Goal: Find specific page/section: Find specific page/section

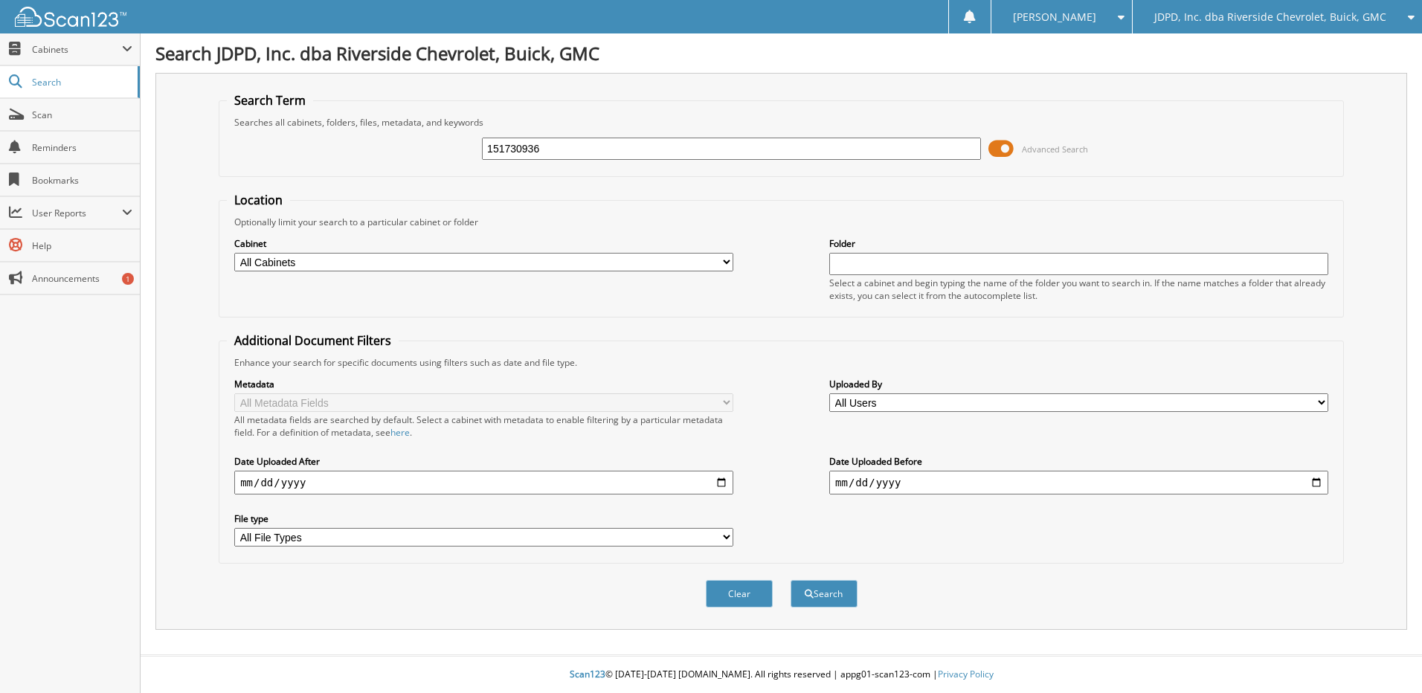
type input "151730936"
click at [790, 580] on button "Search" at bounding box center [823, 594] width 67 height 28
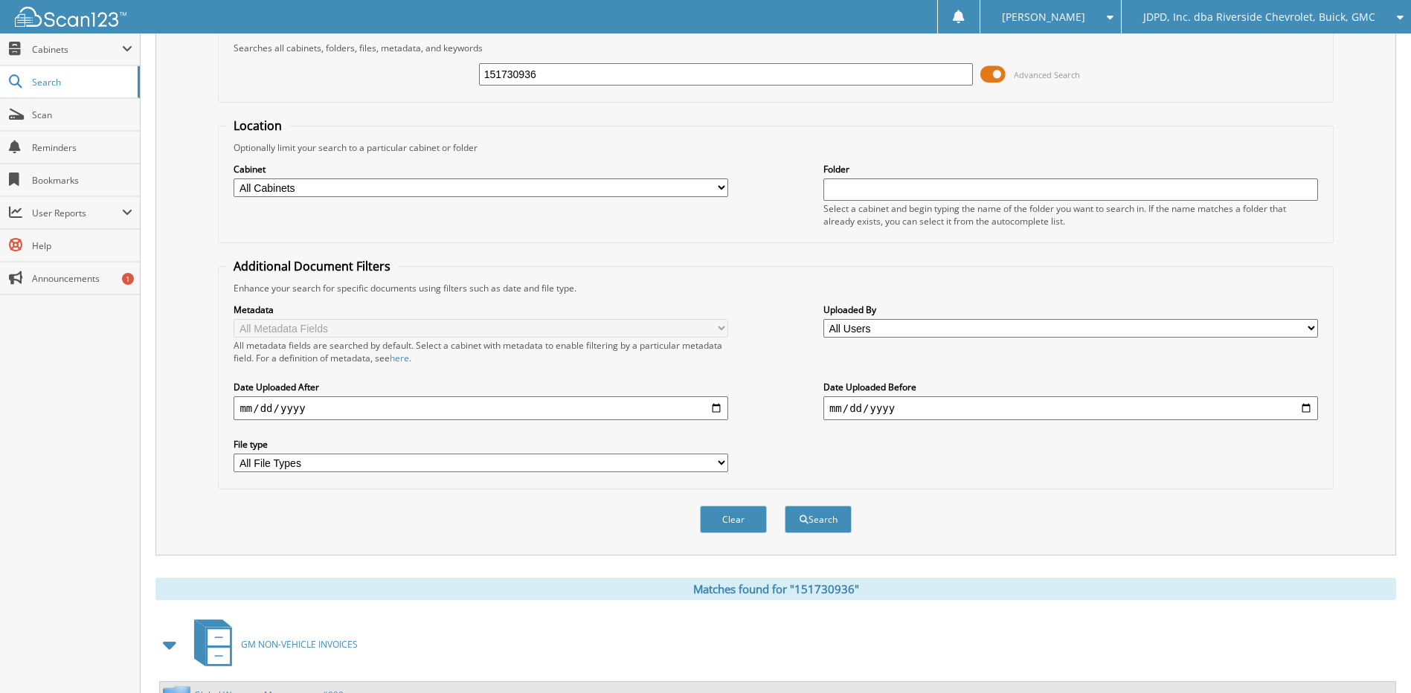
scroll to position [221, 0]
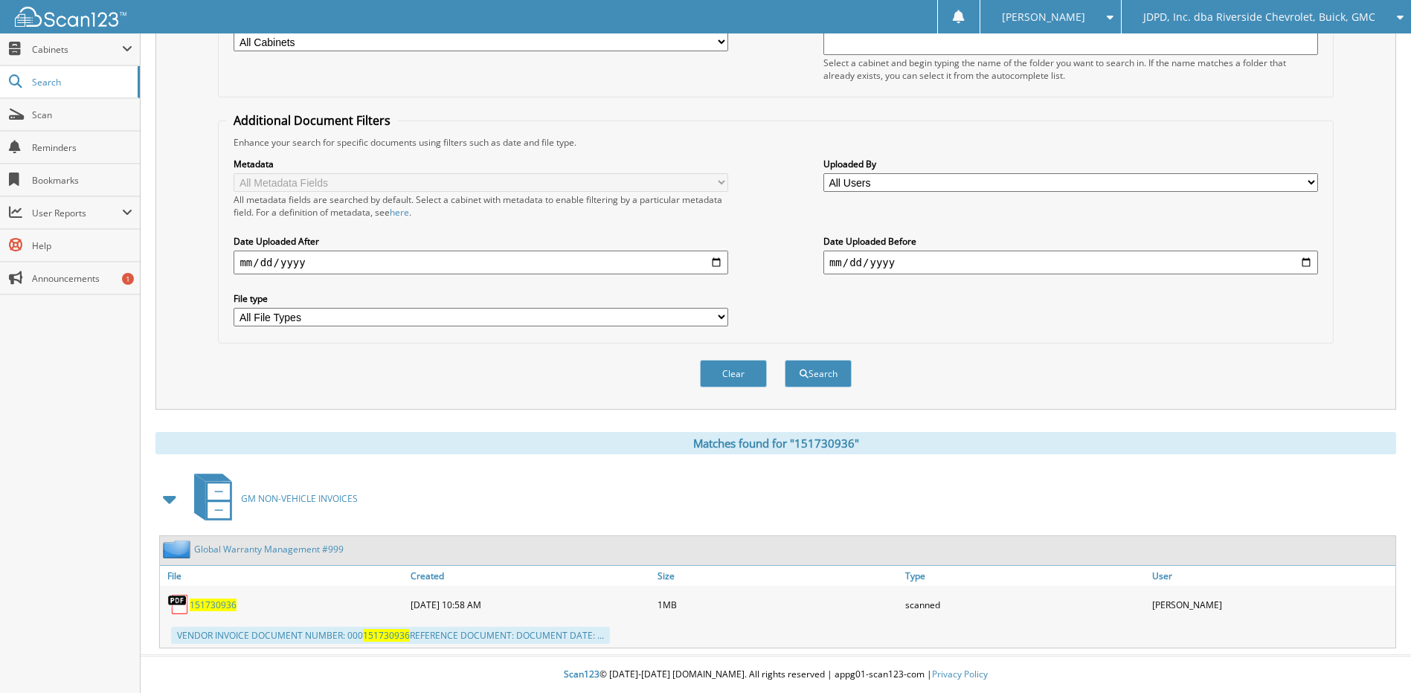
click at [217, 605] on span "151730936" at bounding box center [213, 605] width 47 height 13
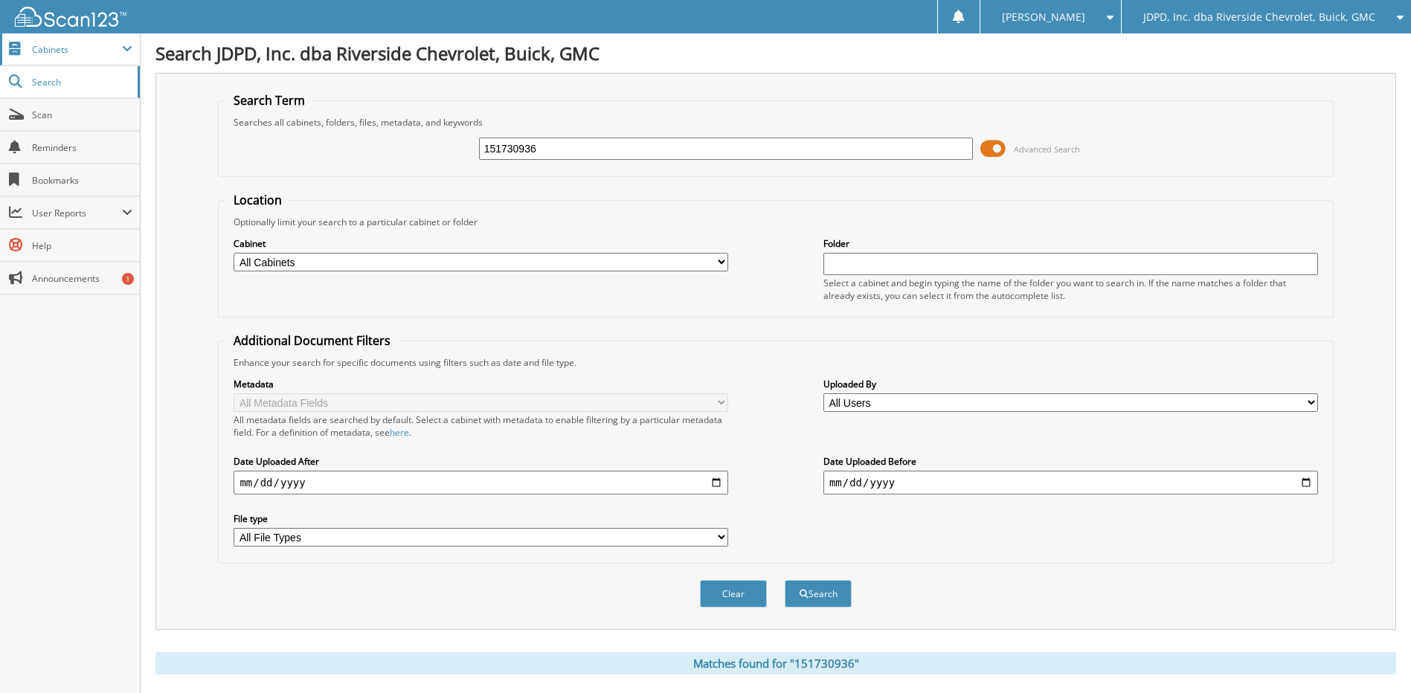
click at [83, 62] on span "Cabinets" at bounding box center [70, 49] width 140 height 32
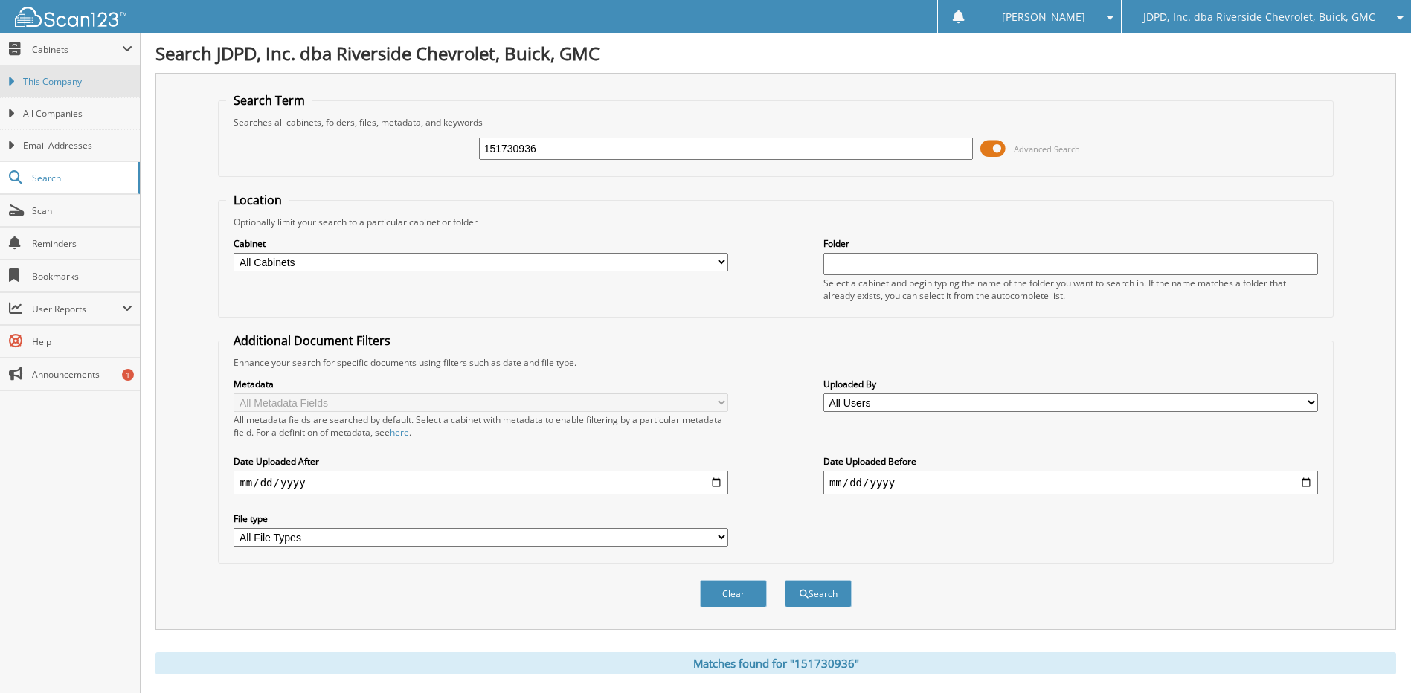
click at [72, 80] on span "This Company" at bounding box center [77, 81] width 109 height 13
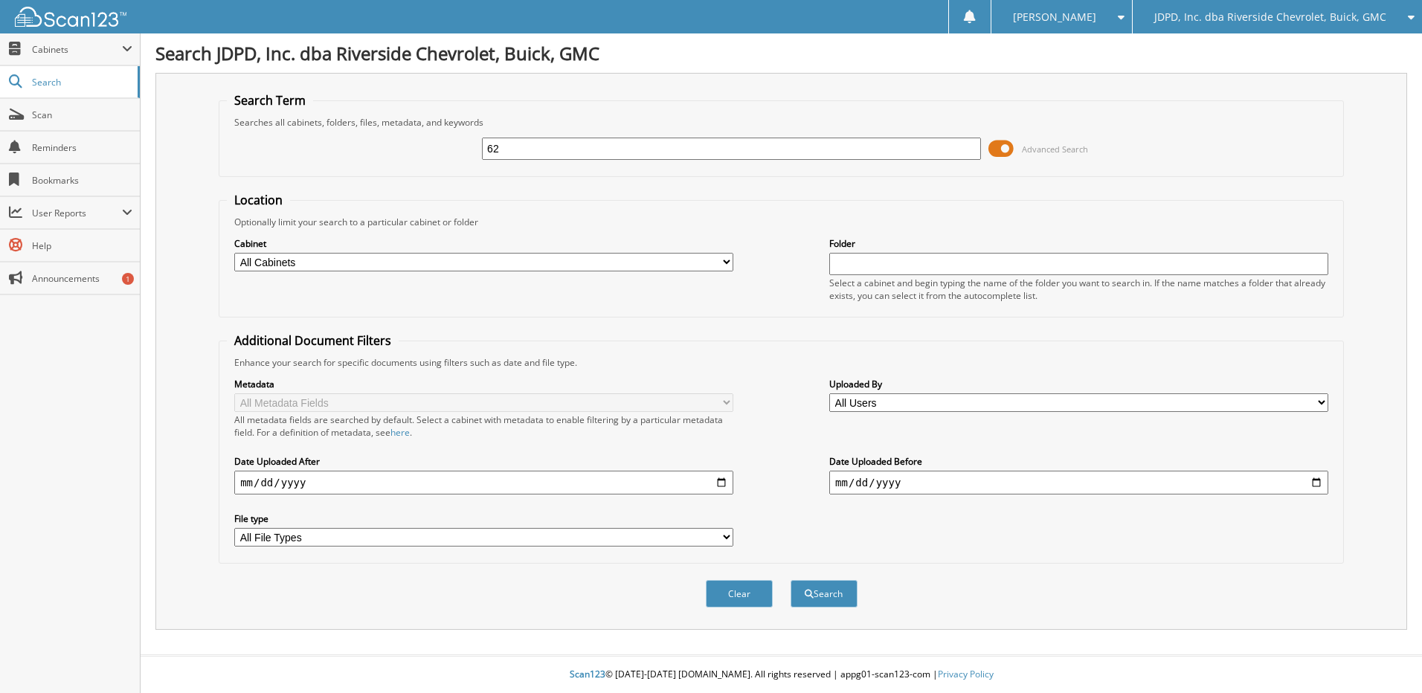
type input "6"
type input "6219794"
click at [790, 580] on button "Search" at bounding box center [823, 594] width 67 height 28
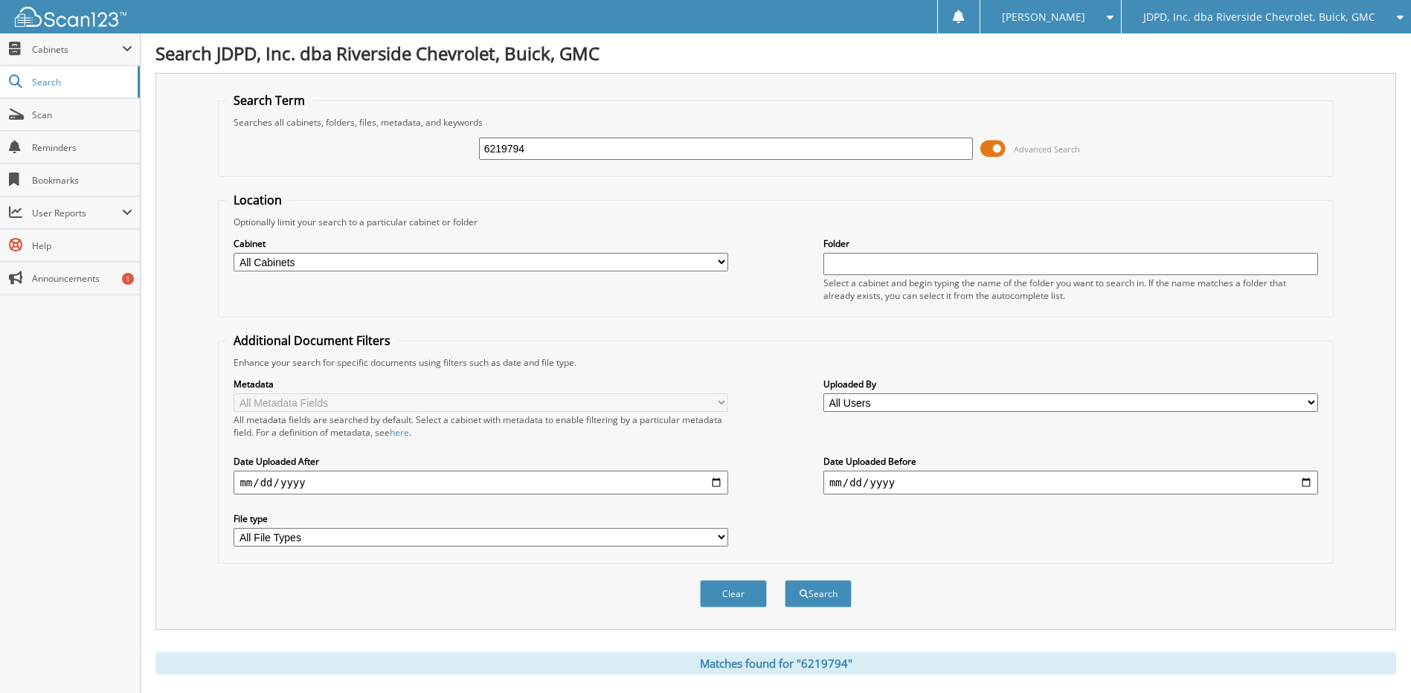
scroll to position [221, 0]
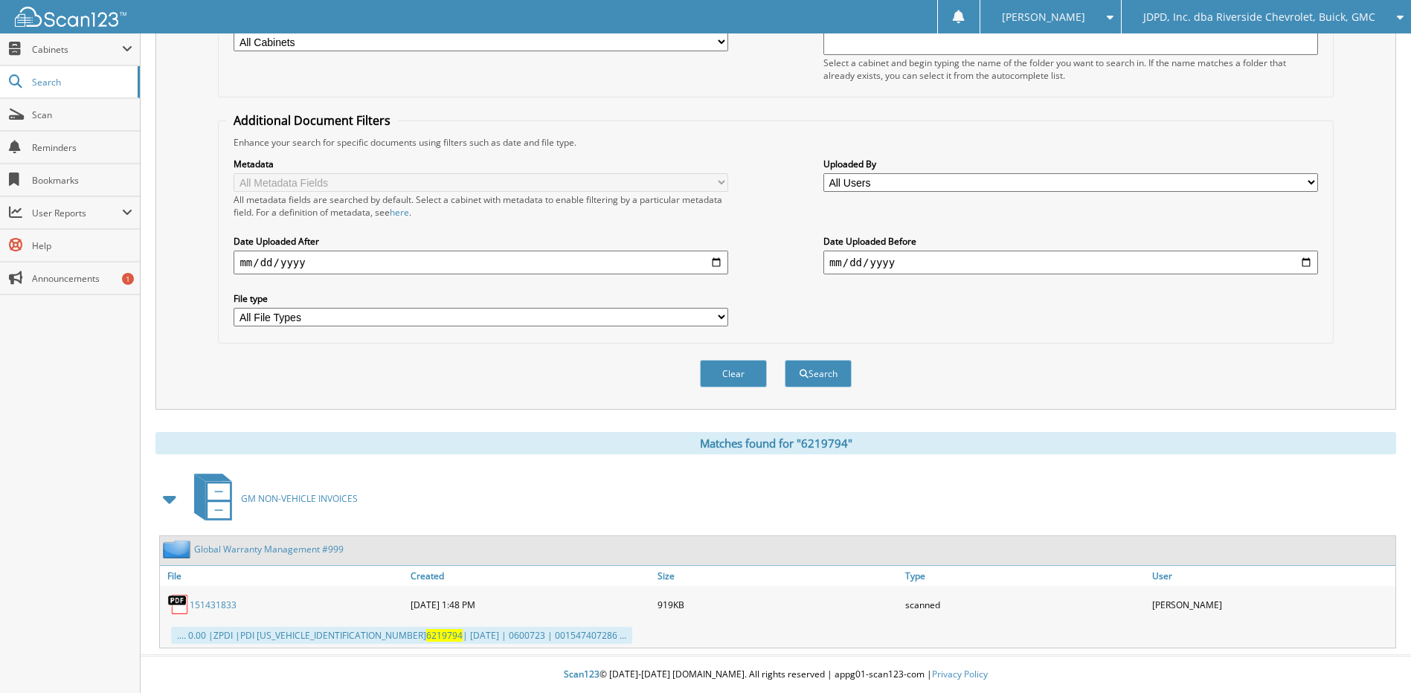
click at [228, 604] on link "151431833" at bounding box center [213, 605] width 47 height 13
